Goal: Task Accomplishment & Management: Manage account settings

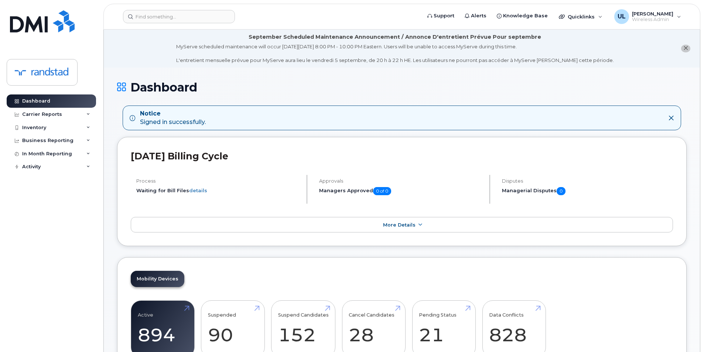
click at [205, 29] on header "Support Alerts Knowledge Base Quicklinks Suspend / Cancel Device Change SIM Car…" at bounding box center [401, 17] width 597 height 26
click at [200, 22] on input at bounding box center [179, 16] width 112 height 13
paste input "356859114762296"
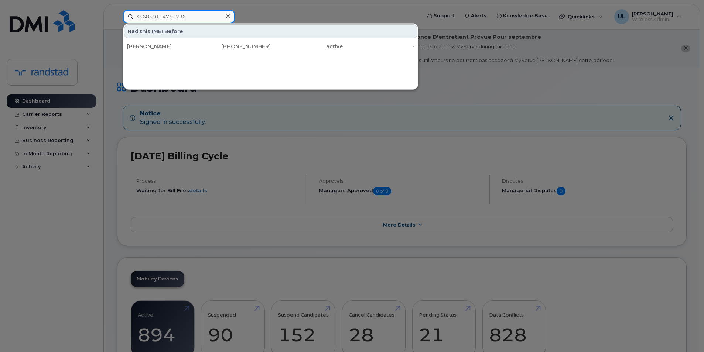
type input "356859114762296"
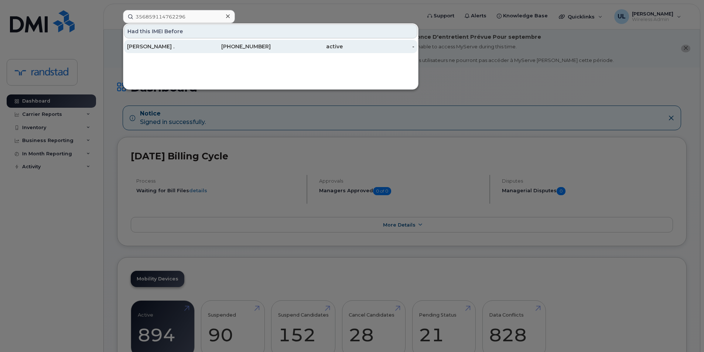
drag, startPoint x: 188, startPoint y: 49, endPoint x: 187, endPoint y: 53, distance: 4.2
click at [187, 53] on div "[PERSON_NAME] ." at bounding box center [163, 46] width 72 height 13
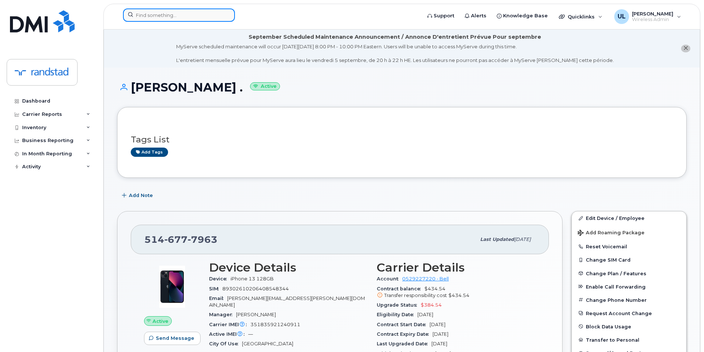
click at [204, 18] on input at bounding box center [179, 14] width 112 height 13
paste input "351835928165475"
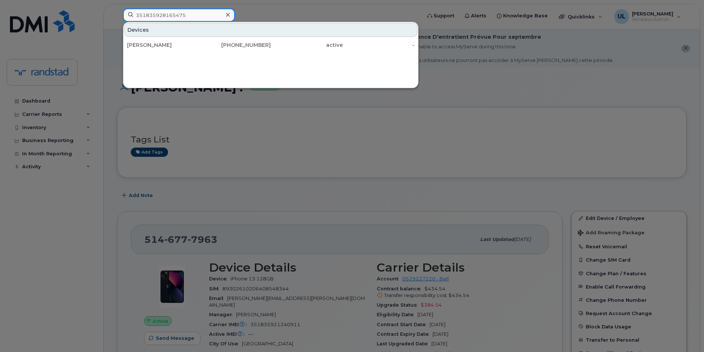
type input "351835928165475"
click at [294, 178] on div at bounding box center [352, 176] width 704 height 352
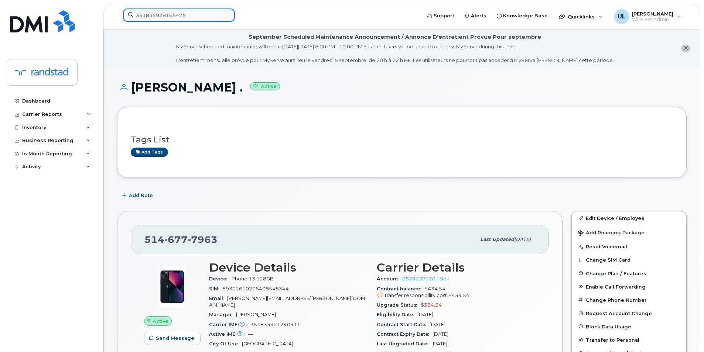
click at [213, 19] on input "351835928165475" at bounding box center [179, 14] width 112 height 13
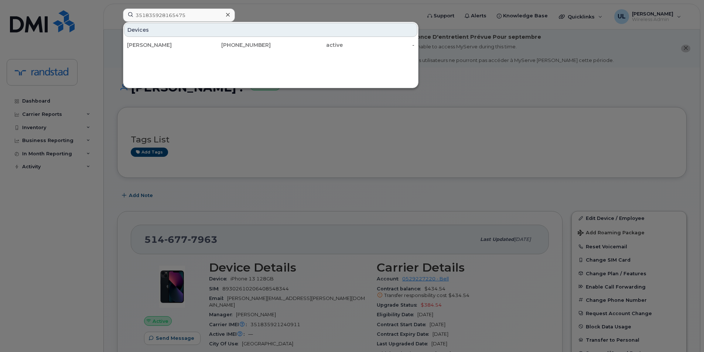
click at [260, 152] on div at bounding box center [352, 176] width 704 height 352
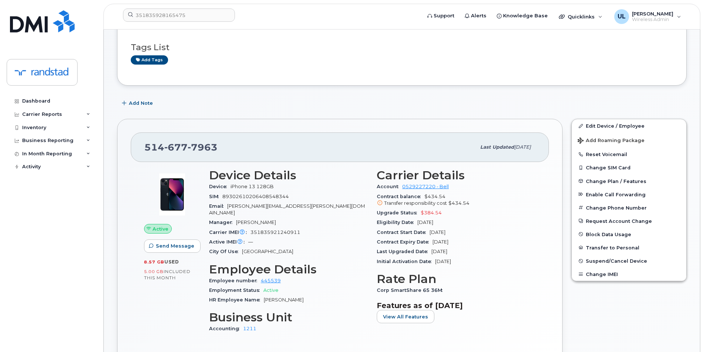
scroll to position [185, 0]
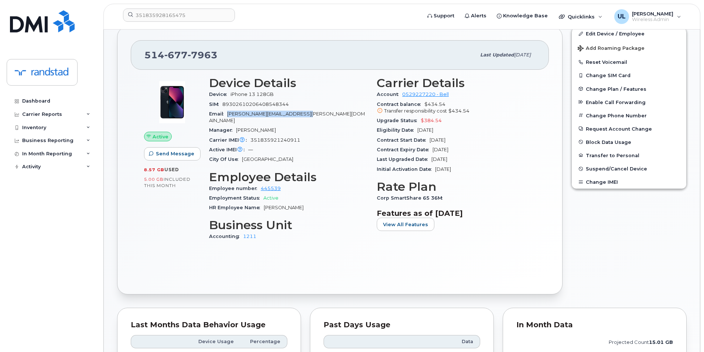
drag, startPoint x: 229, startPoint y: 113, endPoint x: 315, endPoint y: 113, distance: 85.7
click at [315, 113] on div "Email charles.morin@randstadusa.com" at bounding box center [288, 117] width 159 height 17
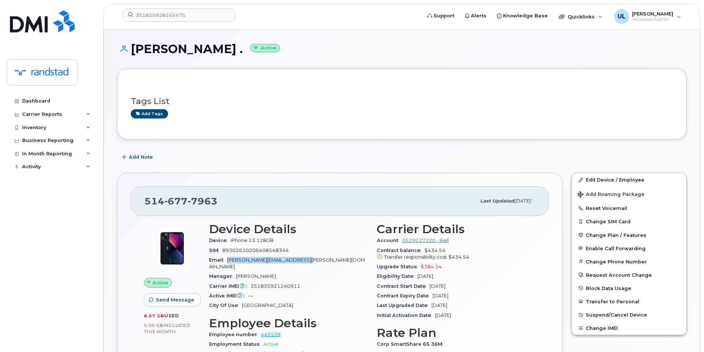
scroll to position [0, 0]
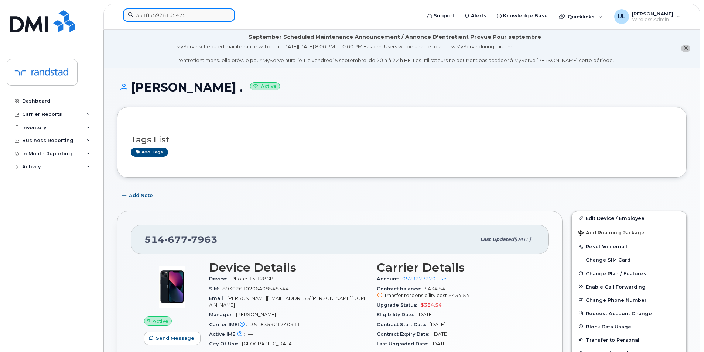
click at [218, 13] on input "351835928165475" at bounding box center [179, 14] width 112 height 13
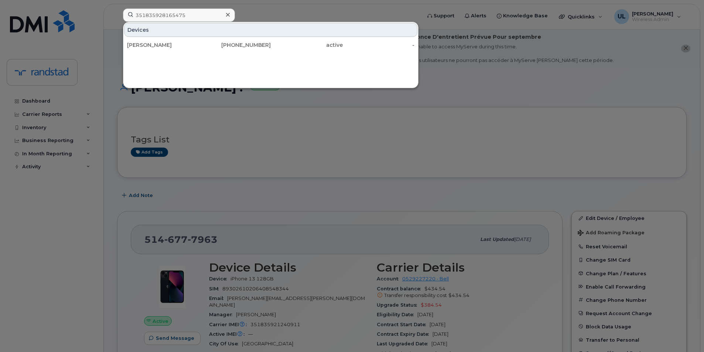
click at [218, 44] on div "416-574-0194" at bounding box center [235, 44] width 72 height 7
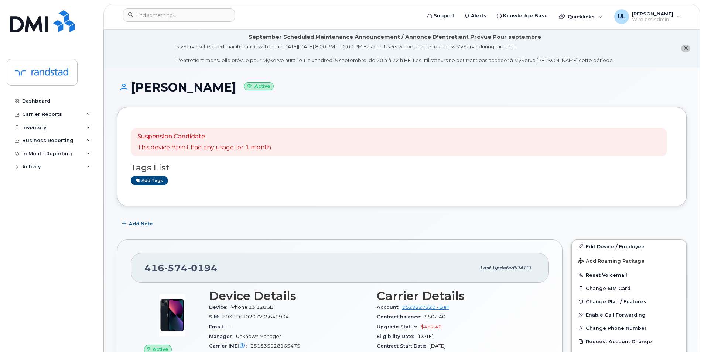
drag, startPoint x: 134, startPoint y: 85, endPoint x: 236, endPoint y: 91, distance: 101.8
click at [236, 91] on h1 "Bhupender Singh Active" at bounding box center [402, 87] width 570 height 13
copy h1 "Bhupender Singh"
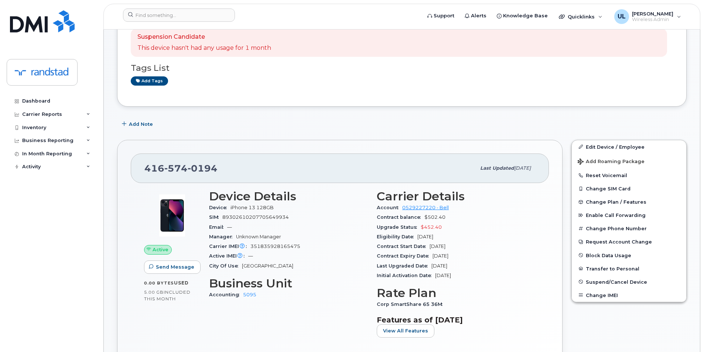
scroll to position [62, 0]
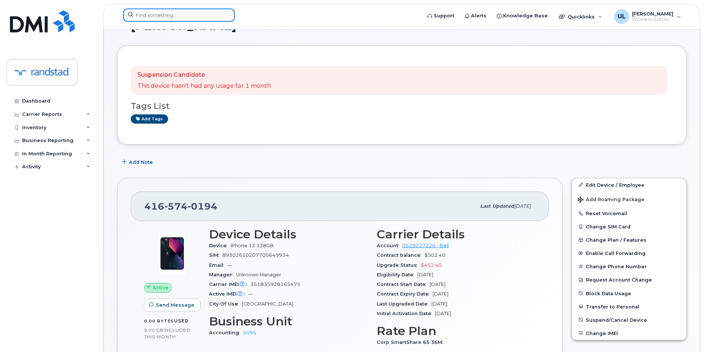
click at [200, 18] on input at bounding box center [179, 14] width 112 height 13
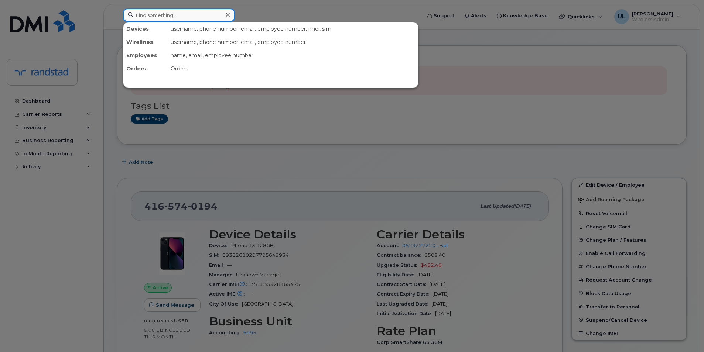
paste input "Bhupender"
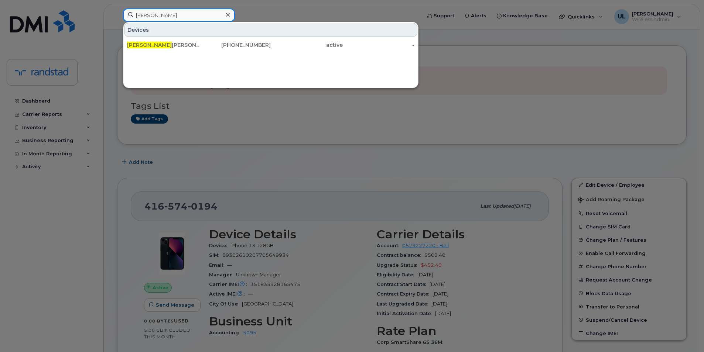
type input "Bhupender"
drag, startPoint x: 194, startPoint y: 43, endPoint x: 447, endPoint y: 25, distance: 253.7
click at [194, 45] on div "Bhupender Singh" at bounding box center [163, 44] width 72 height 7
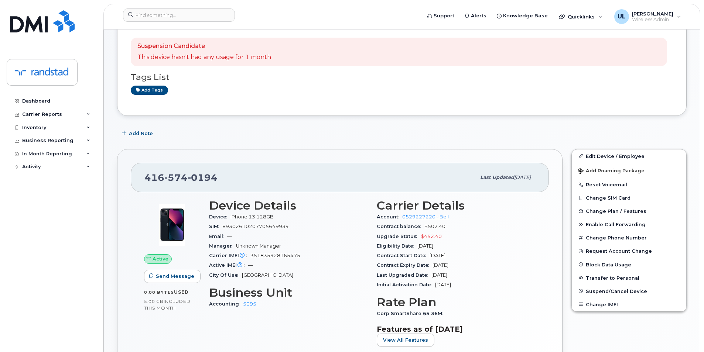
scroll to position [185, 0]
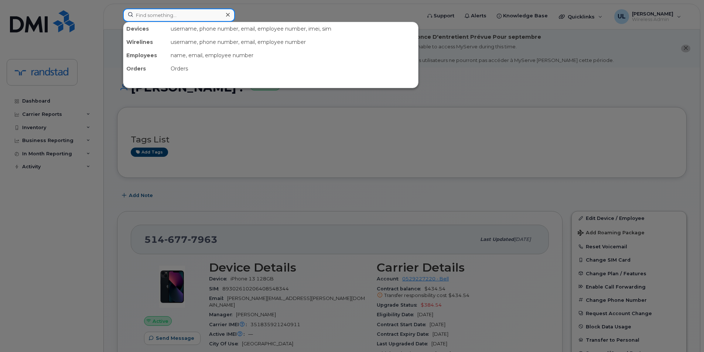
click at [200, 17] on input at bounding box center [179, 14] width 112 height 13
paste input "350086237525303"
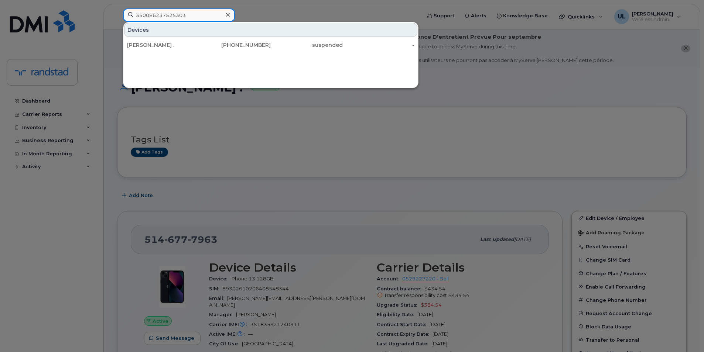
type input "350086237525303"
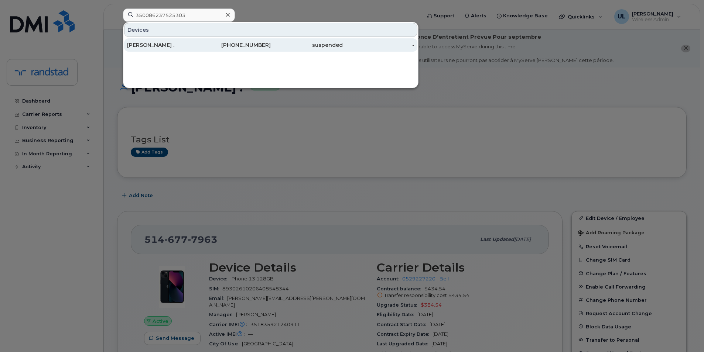
drag, startPoint x: 185, startPoint y: 44, endPoint x: 190, endPoint y: 44, distance: 4.1
click at [185, 44] on div "Sando ." at bounding box center [163, 44] width 72 height 7
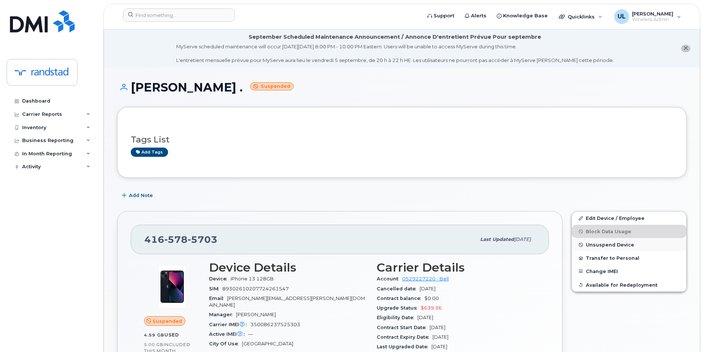
click at [594, 246] on span "Unsuspend Device" at bounding box center [610, 245] width 48 height 6
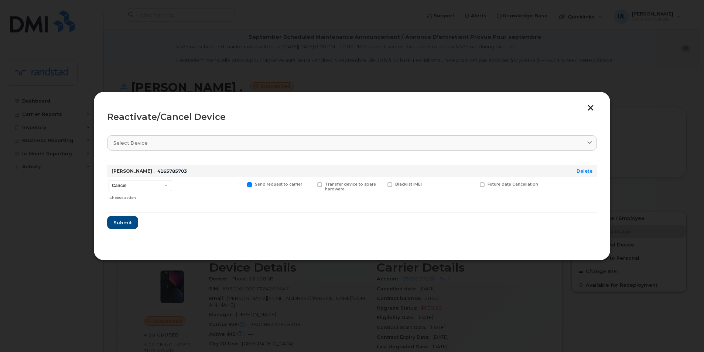
click at [136, 177] on div "Sando . 4165785703" at bounding box center [332, 172] width 445 height 12
drag, startPoint x: 136, startPoint y: 180, endPoint x: 139, endPoint y: 186, distance: 6.6
click at [136, 180] on select "Cancel Suspend - Extend Suspension Reactivate" at bounding box center [141, 185] width 64 height 11
select select "[object Object]"
click at [109, 180] on select "Cancel Suspend - Extend Suspension Reactivate" at bounding box center [141, 185] width 64 height 11
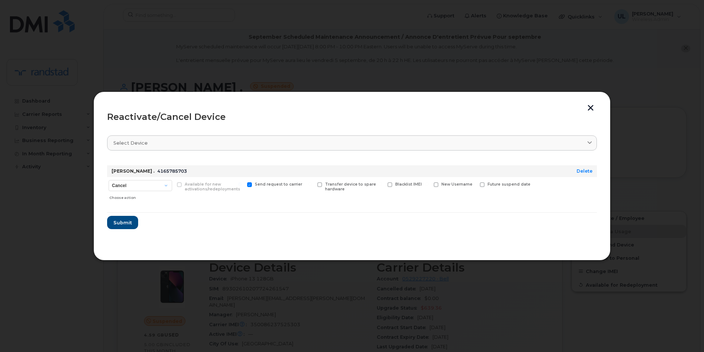
click at [135, 215] on form "Sando . 4165785703 Delete Cancel Suspend - Extend Suspension Reactivate Choose …" at bounding box center [352, 195] width 490 height 70
click at [134, 217] on button "Submit" at bounding box center [122, 222] width 30 height 13
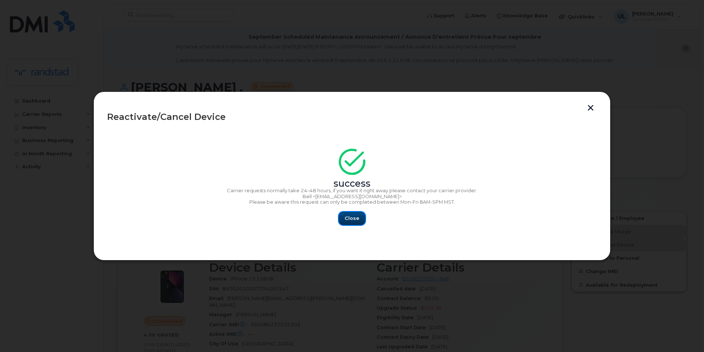
click at [353, 213] on button "Close" at bounding box center [352, 218] width 27 height 13
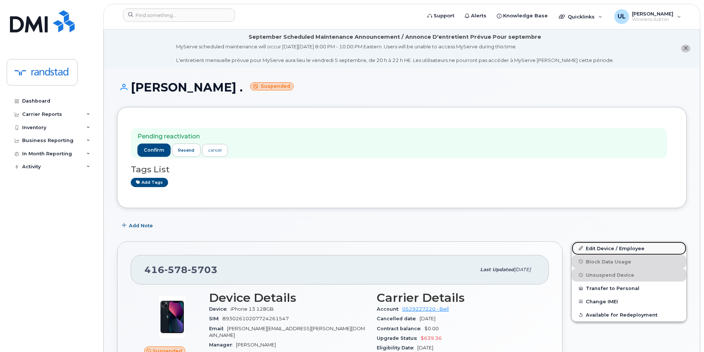
drag, startPoint x: 615, startPoint y: 253, endPoint x: 611, endPoint y: 251, distance: 4.6
click at [615, 253] on link "Edit Device / Employee" at bounding box center [629, 248] width 115 height 13
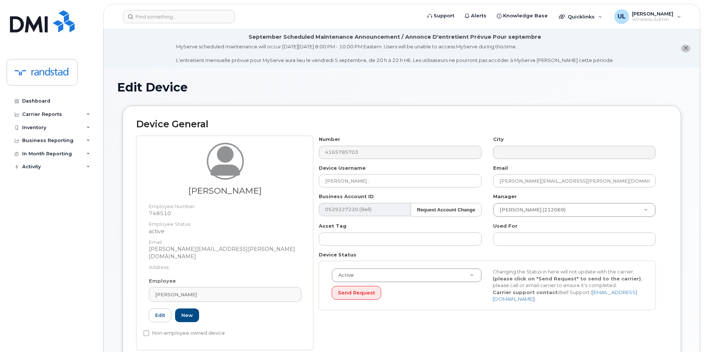
scroll to position [149, 0]
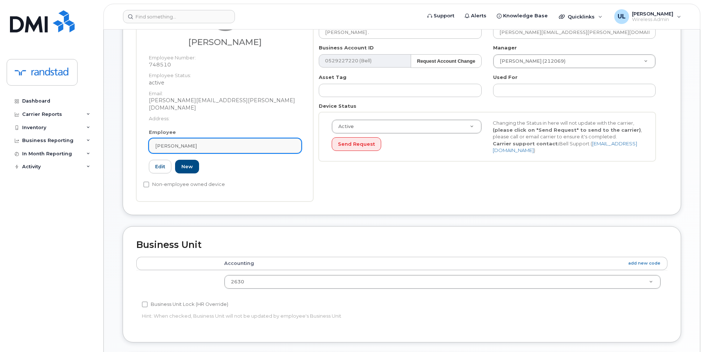
click at [256, 143] on div "[PERSON_NAME]" at bounding box center [225, 146] width 140 height 7
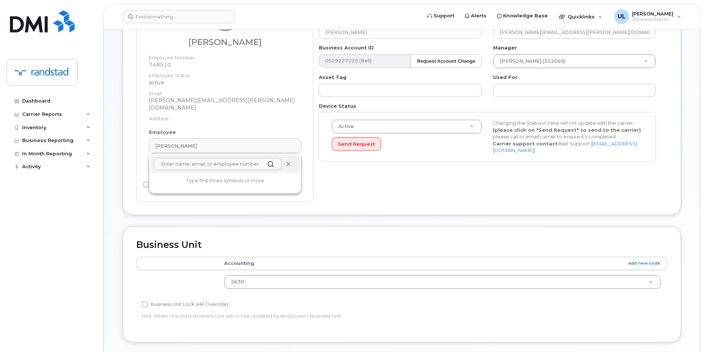
click at [287, 162] on icon at bounding box center [288, 164] width 5 height 5
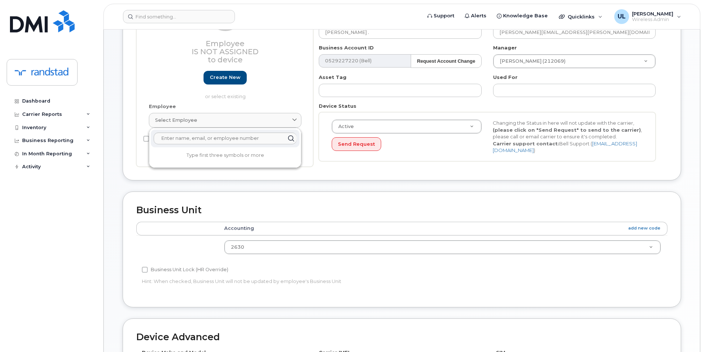
scroll to position [130, 0]
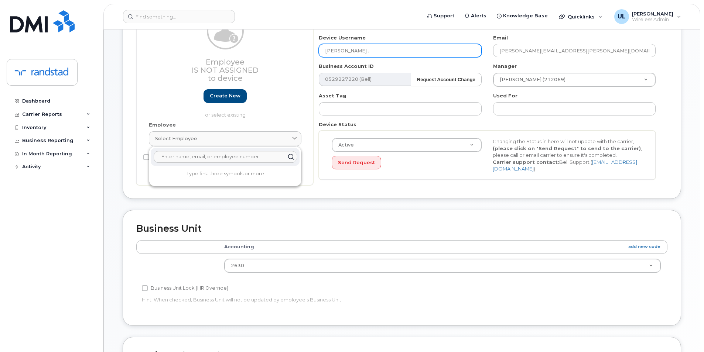
paste input "Jotpreet Singh"
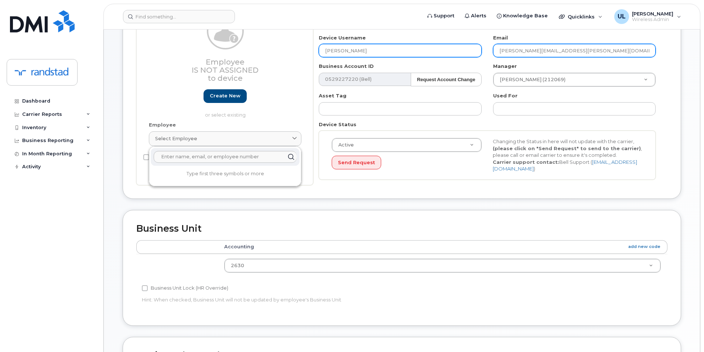
type input "Jotpreet Singh"
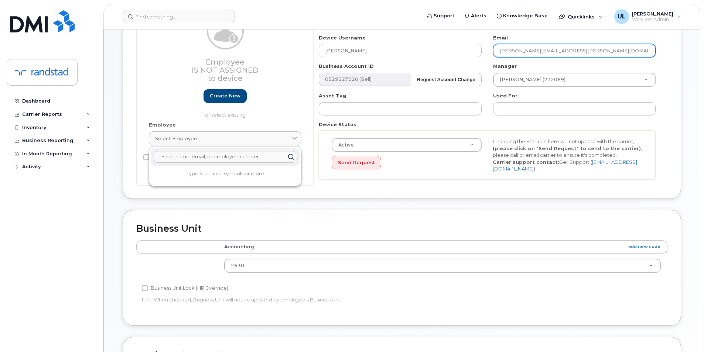
click at [546, 48] on input "Sando.Vincent@randstad.ca" at bounding box center [574, 50] width 163 height 13
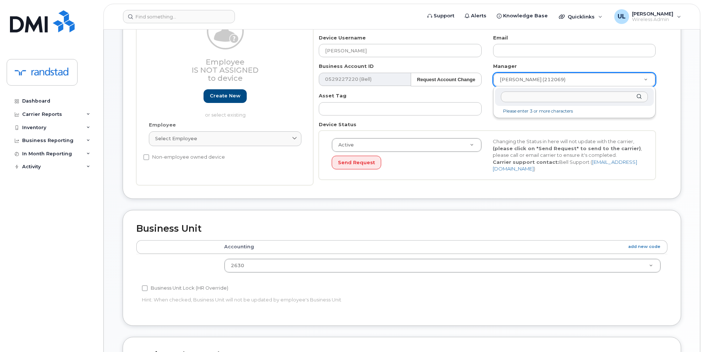
click at [531, 97] on input "text" at bounding box center [574, 97] width 147 height 11
type input "unk"
type input "281330"
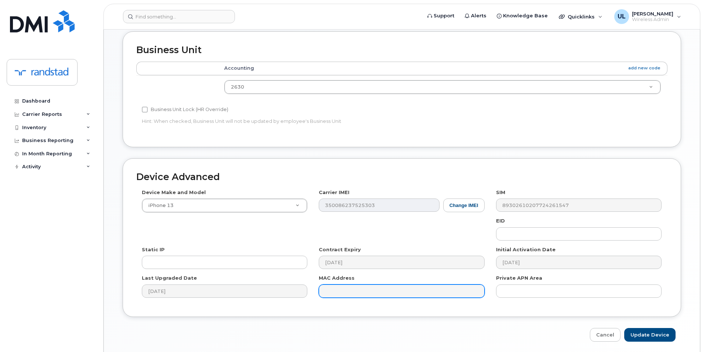
scroll to position [336, 0]
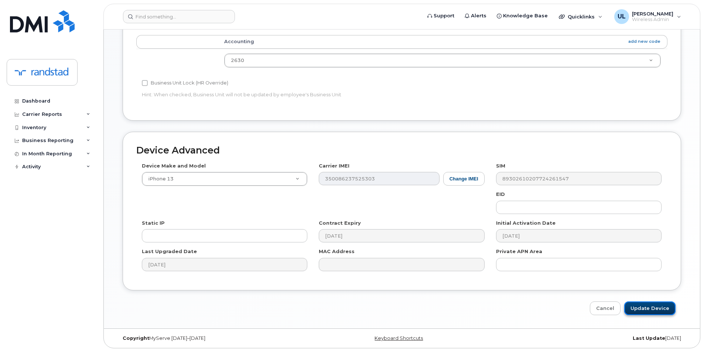
click at [655, 310] on input "Update Device" at bounding box center [649, 309] width 51 height 14
type input "Saving..."
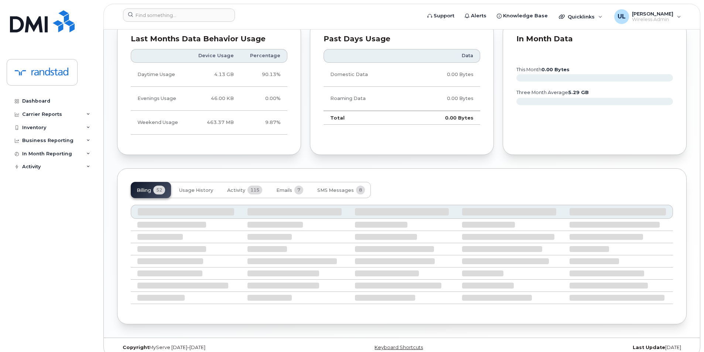
scroll to position [463, 0]
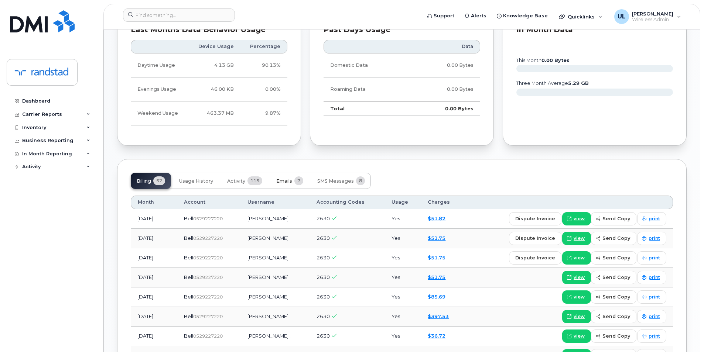
click at [291, 179] on span "Emails" at bounding box center [284, 181] width 16 height 6
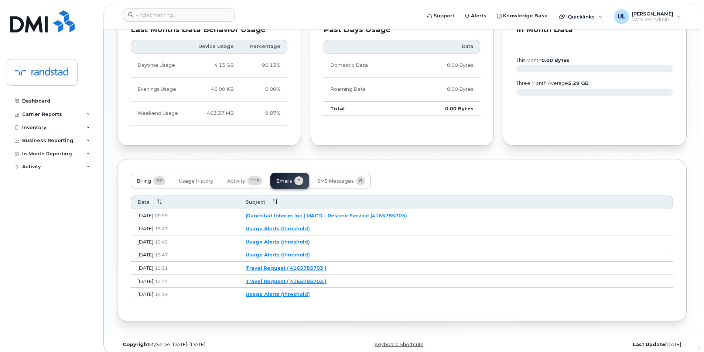
click at [144, 177] on button "Billing 52" at bounding box center [151, 181] width 40 height 16
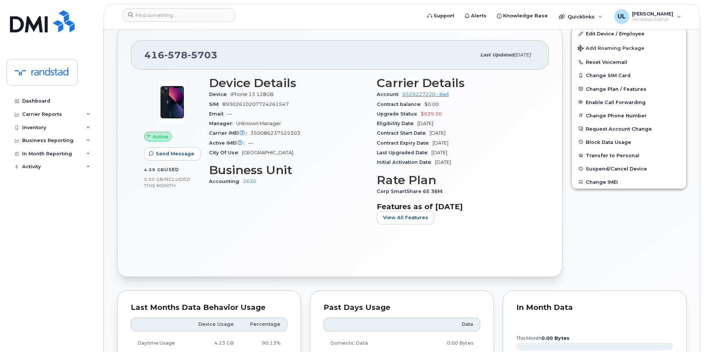
scroll to position [123, 0]
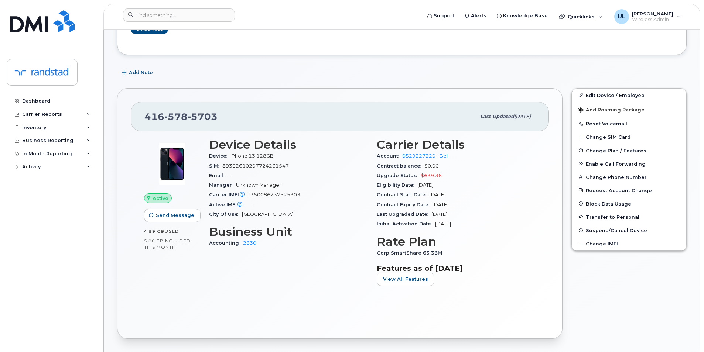
drag, startPoint x: 467, startPoint y: 205, endPoint x: 433, endPoint y: 205, distance: 34.7
click at [433, 205] on div "Contract Expiry Date Sep 26, 2028" at bounding box center [456, 205] width 159 height 10
copy span "Sep 26, 2028"
click at [211, 112] on span "5703" at bounding box center [203, 116] width 30 height 11
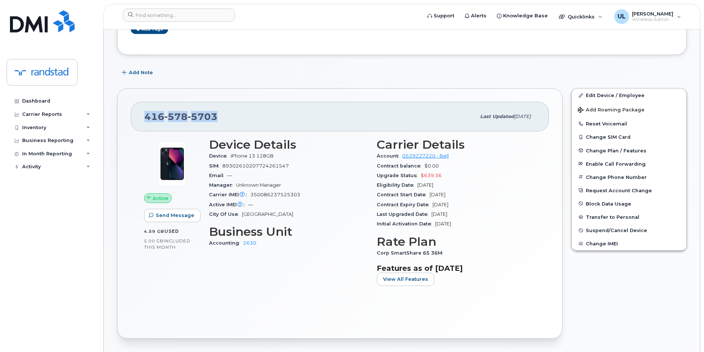
copy span "416 578 5703"
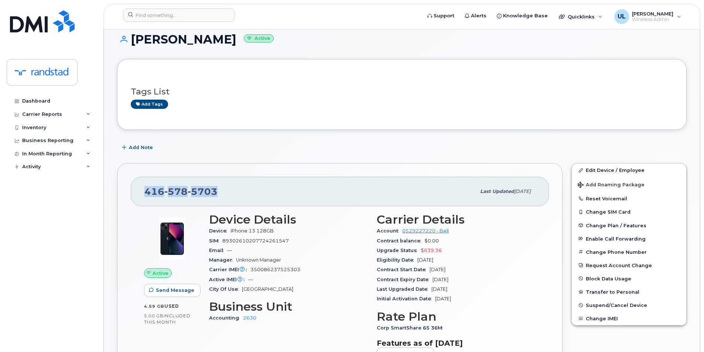
scroll to position [0, 0]
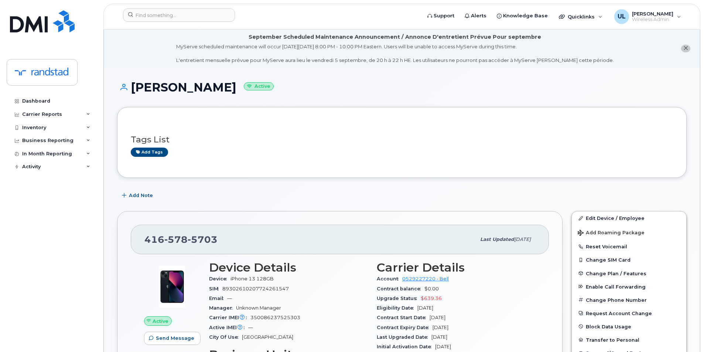
click at [164, 93] on h1 "Jotpreet Singh Active" at bounding box center [402, 87] width 570 height 13
copy h1 "Jotpreet Singh"
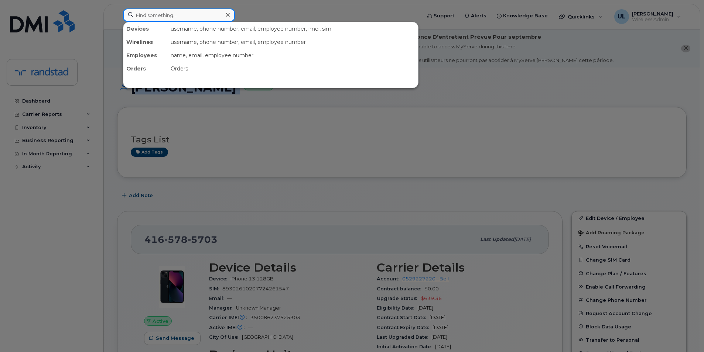
click at [157, 18] on input at bounding box center [179, 14] width 112 height 13
paste input "358098978467621"
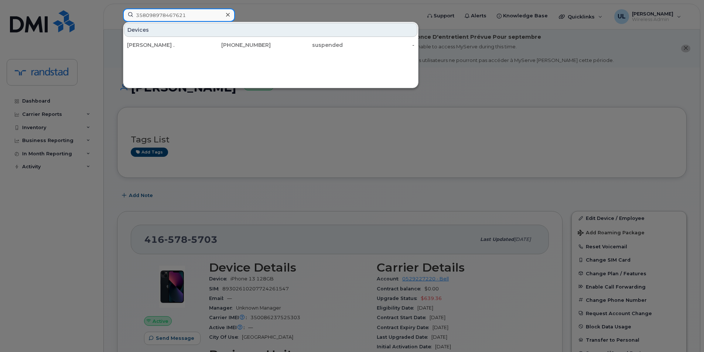
type input "358098978467621"
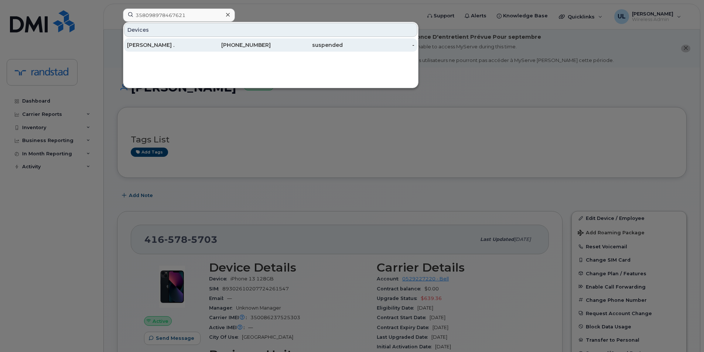
drag, startPoint x: 182, startPoint y: 43, endPoint x: 194, endPoint y: 45, distance: 12.3
click at [182, 43] on div "[PERSON_NAME] ." at bounding box center [163, 44] width 72 height 7
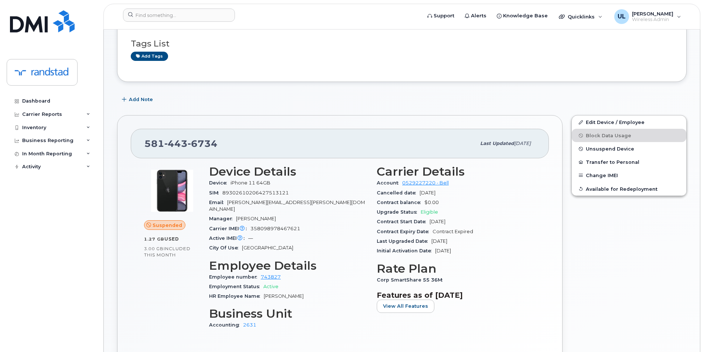
scroll to position [123, 0]
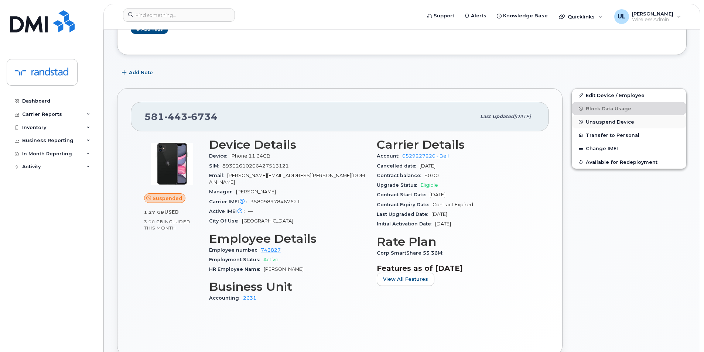
click at [593, 124] on span "Unsuspend Device" at bounding box center [610, 122] width 48 height 6
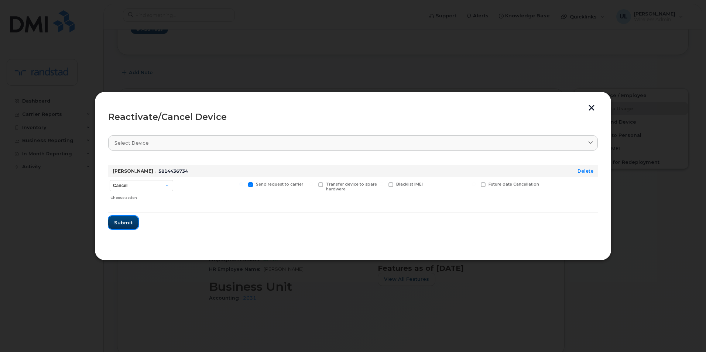
click at [116, 229] on button "Submit" at bounding box center [123, 222] width 30 height 13
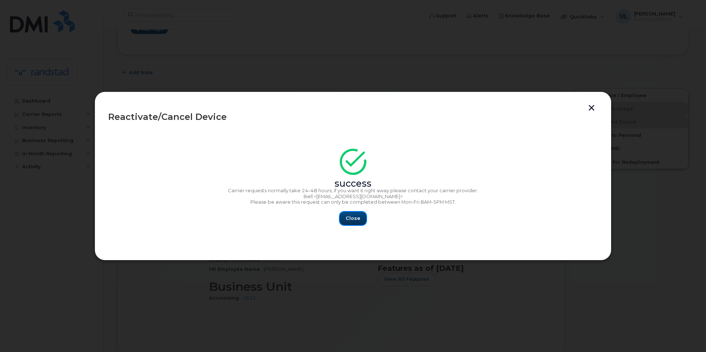
click at [361, 215] on button "Close" at bounding box center [353, 218] width 27 height 13
